Goal: Navigation & Orientation: Find specific page/section

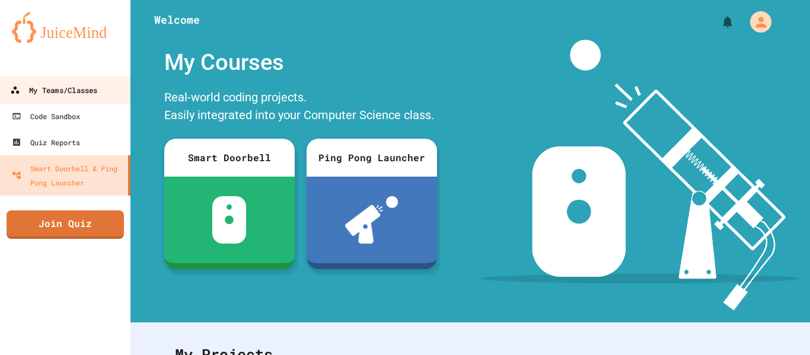
click at [72, 97] on link "My Teams/Classes" at bounding box center [65, 89] width 135 height 27
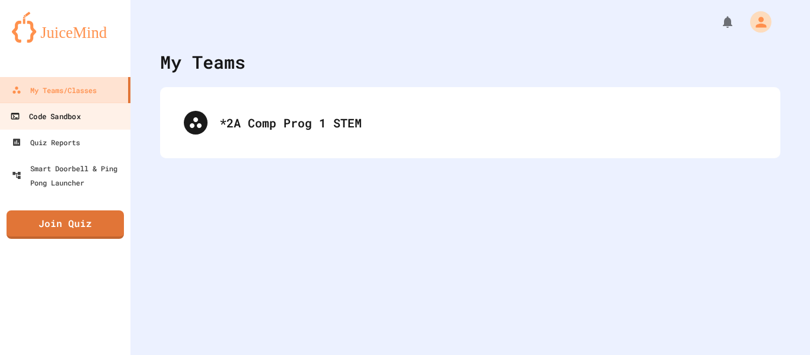
click at [53, 121] on div "Code Sandbox" at bounding box center [45, 116] width 70 height 15
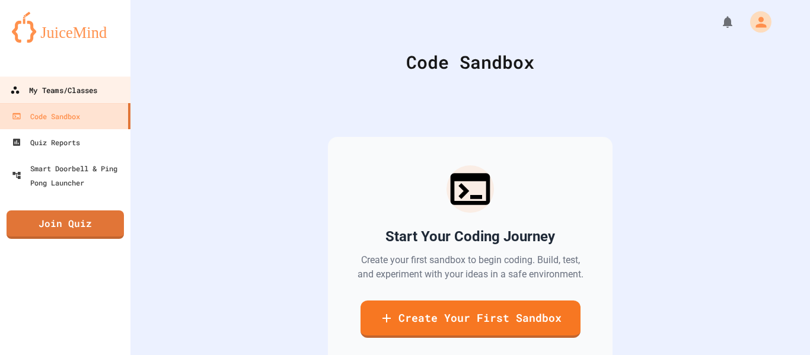
click at [78, 100] on link "My Teams/Classes" at bounding box center [65, 89] width 135 height 27
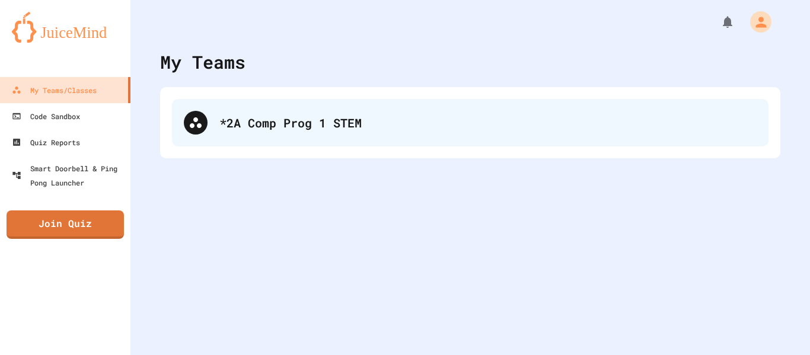
click at [232, 136] on div "*2A Comp Prog 1 STEM" at bounding box center [470, 122] width 596 height 47
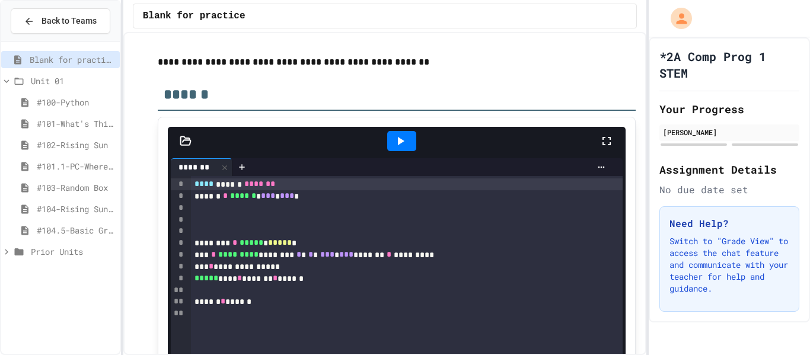
click at [75, 228] on span "#104.5-Basic Graphics Review" at bounding box center [76, 230] width 78 height 12
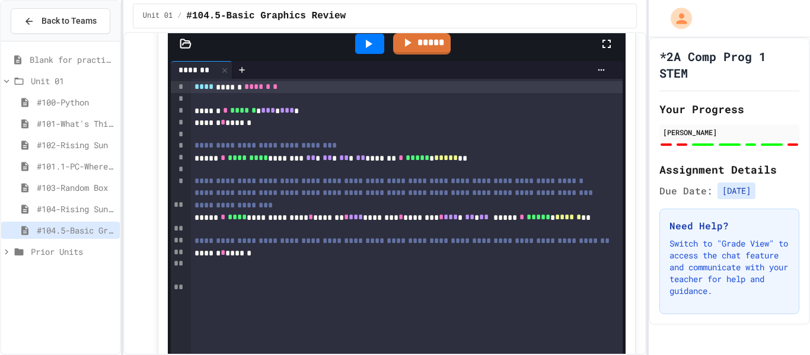
scroll to position [603, 0]
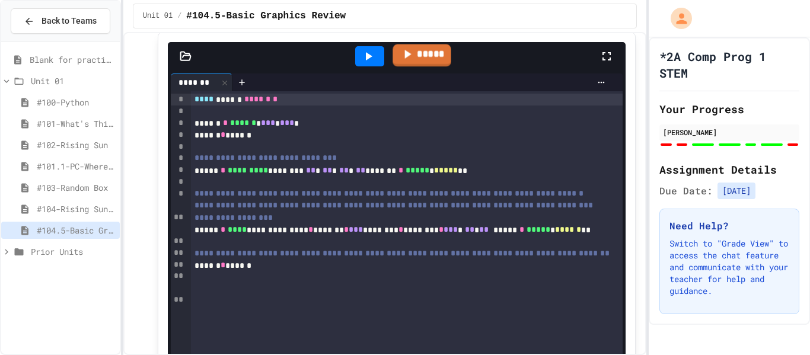
click at [408, 67] on link "*****" at bounding box center [421, 55] width 58 height 23
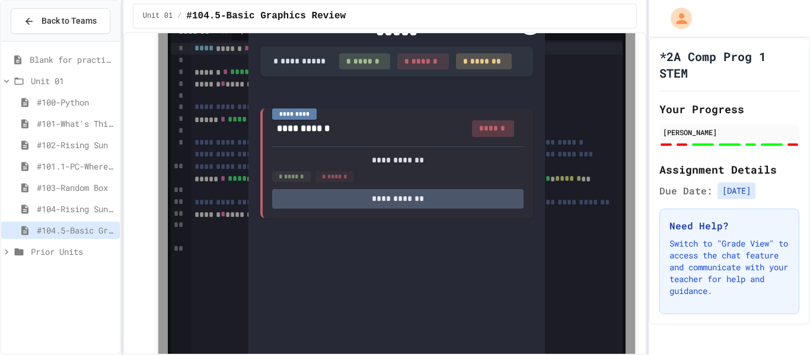
scroll to position [653, 0]
click at [533, 31] on icon at bounding box center [530, 24] width 14 height 14
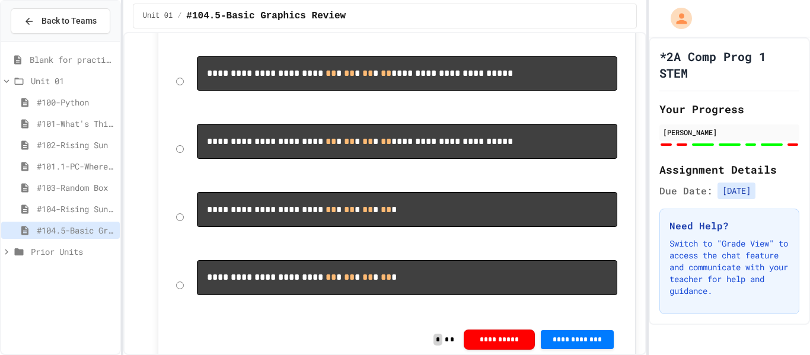
scroll to position [1331, 0]
